Goal: Register for event/course

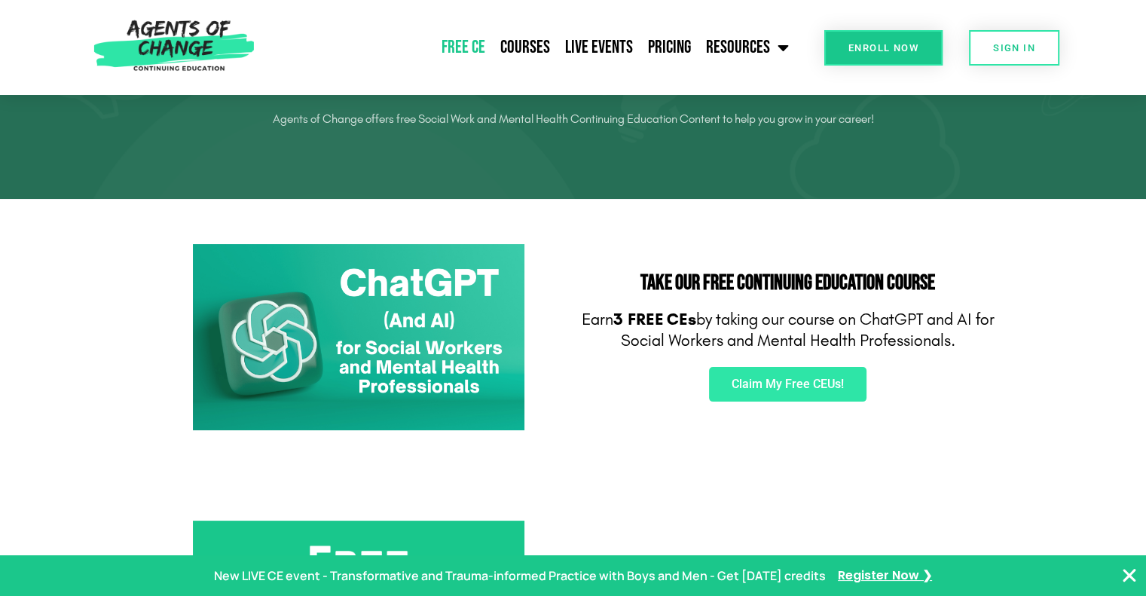
scroll to position [151, 0]
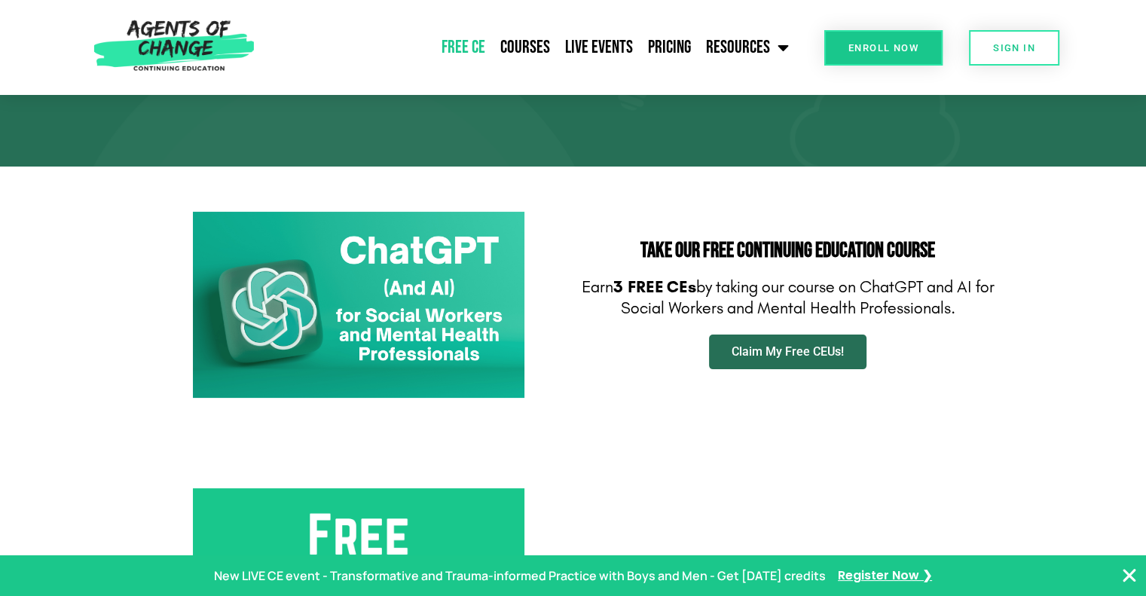
click at [796, 359] on link "Claim My Free CEUs!" at bounding box center [787, 351] width 157 height 35
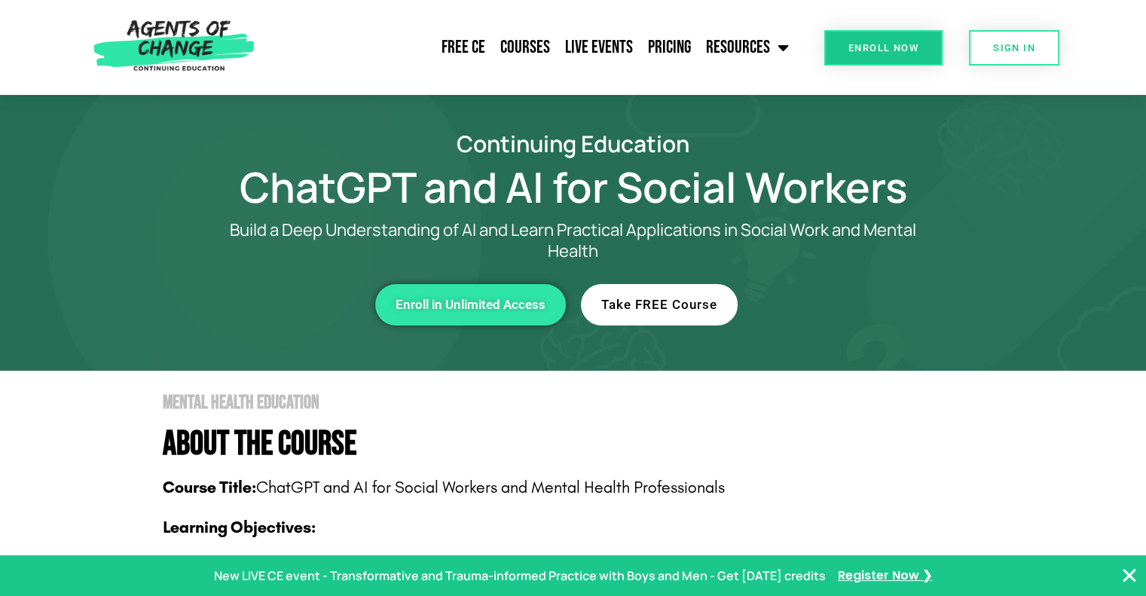
click at [675, 305] on span "Take FREE Course" at bounding box center [659, 304] width 116 height 13
